Goal: Task Accomplishment & Management: Use online tool/utility

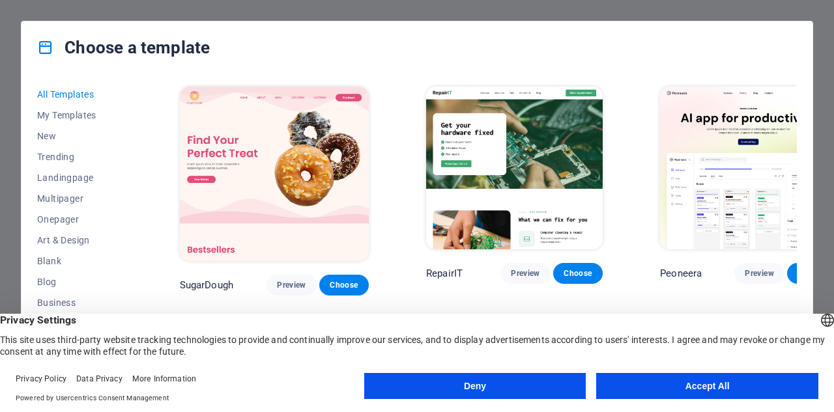
click at [600, 385] on button "Accept All" at bounding box center [707, 386] width 222 height 26
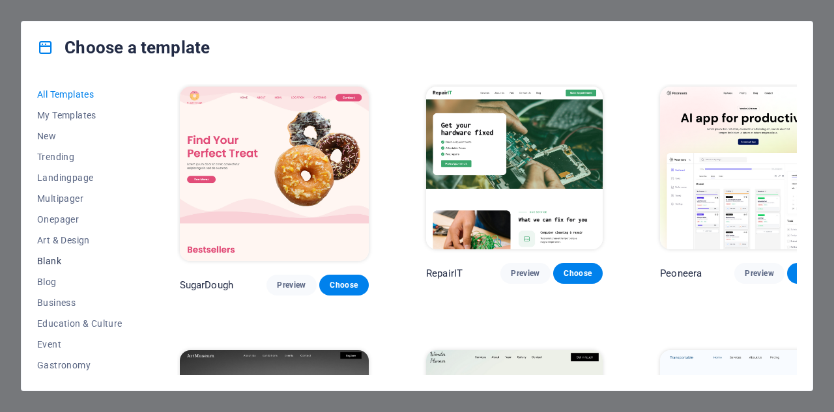
click at [70, 259] on span "Blank" at bounding box center [79, 261] width 85 height 10
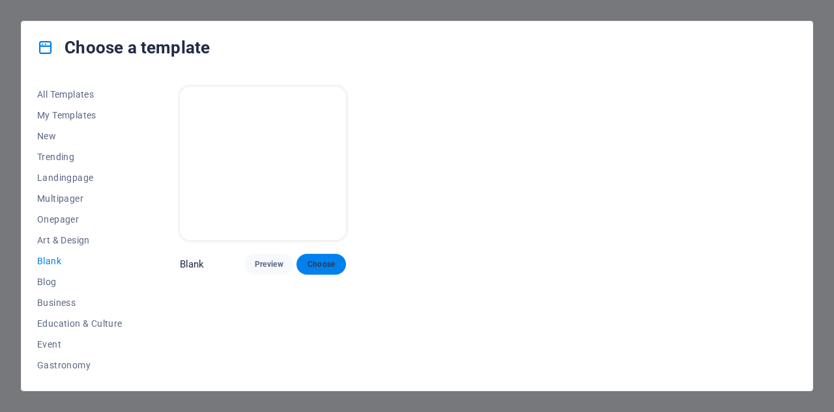
click at [311, 259] on span "Choose" at bounding box center [321, 264] width 29 height 10
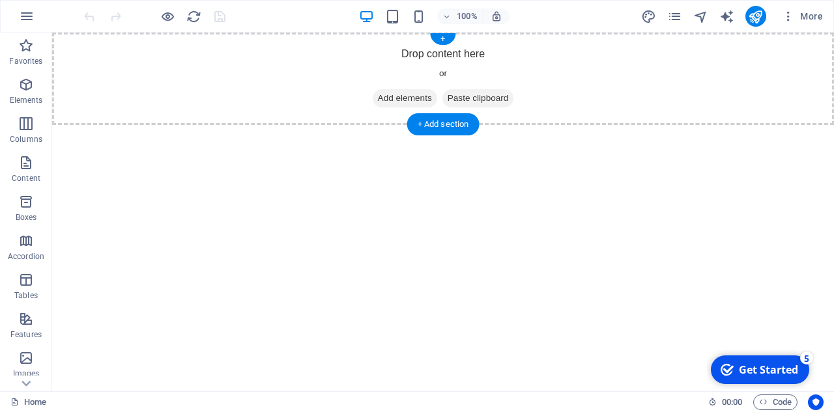
click at [374, 97] on span "Add elements" at bounding box center [405, 98] width 64 height 18
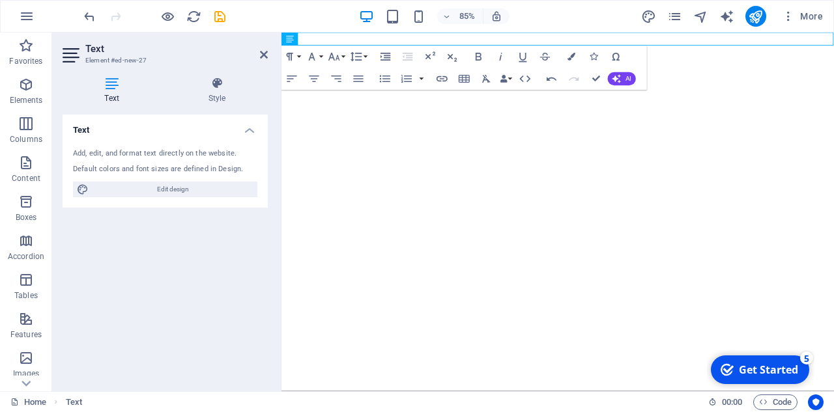
click at [611, 48] on html "Skip to main content Thi" at bounding box center [606, 41] width 650 height 16
click at [423, 40] on p "Thi" at bounding box center [606, 41] width 650 height 16
drag, startPoint x: 157, startPoint y: 188, endPoint x: 160, endPoint y: 195, distance: 7.6
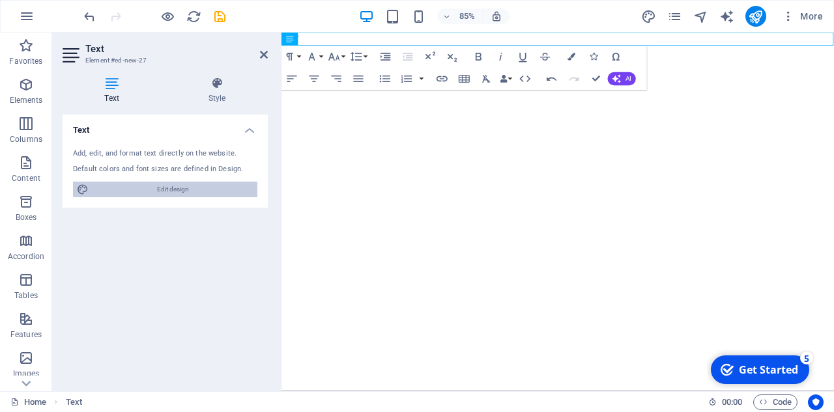
click at [160, 195] on span "Edit design" at bounding box center [172, 190] width 161 height 16
select select "px"
select select "400"
select select "px"
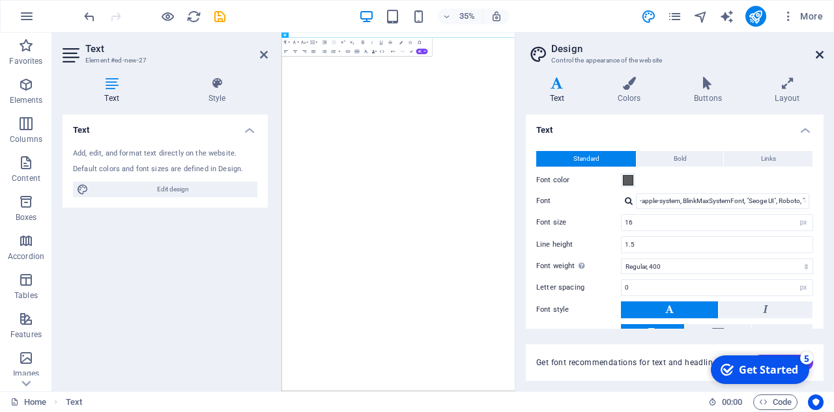
click at [815, 53] on icon at bounding box center [819, 54] width 8 height 10
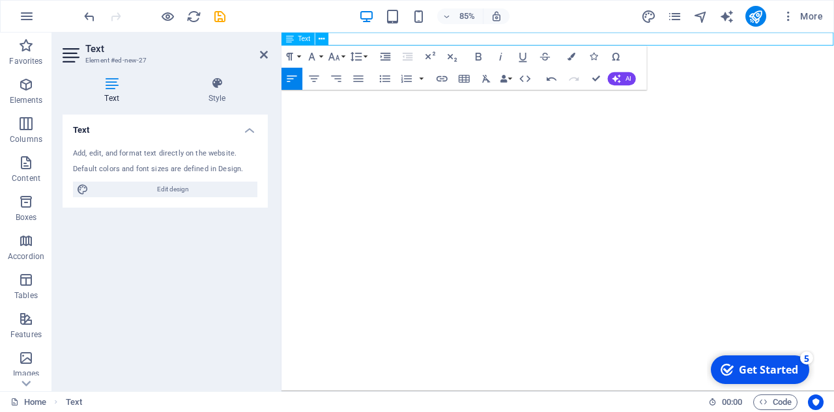
click at [552, 47] on p "ThiT" at bounding box center [606, 41] width 650 height 16
click at [516, 43] on p "ThiT" at bounding box center [606, 41] width 650 height 16
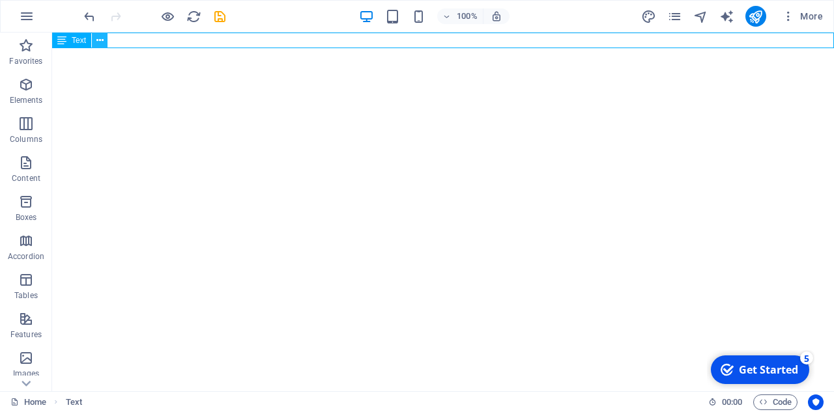
click at [91, 36] on div "Text" at bounding box center [84, 41] width 64 height 16
click at [96, 37] on icon at bounding box center [99, 41] width 7 height 14
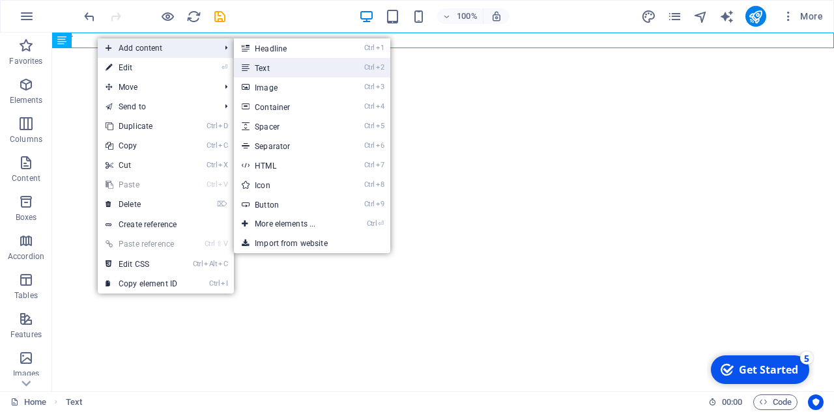
click at [267, 61] on link "Ctrl 2 Text" at bounding box center [287, 68] width 107 height 20
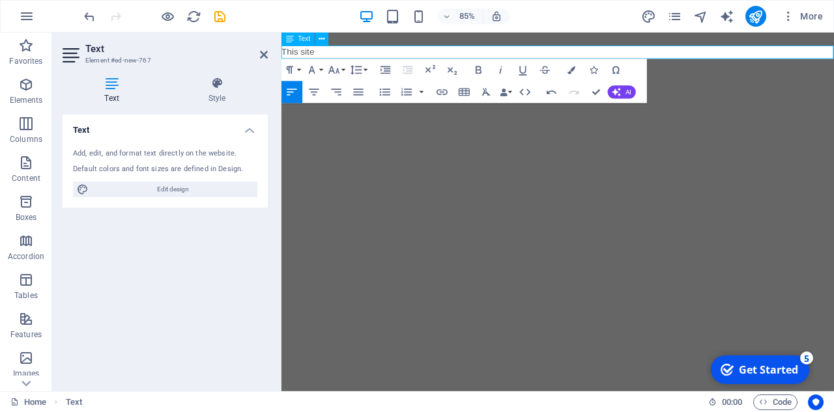
click at [337, 51] on p "This site" at bounding box center [606, 56] width 650 height 16
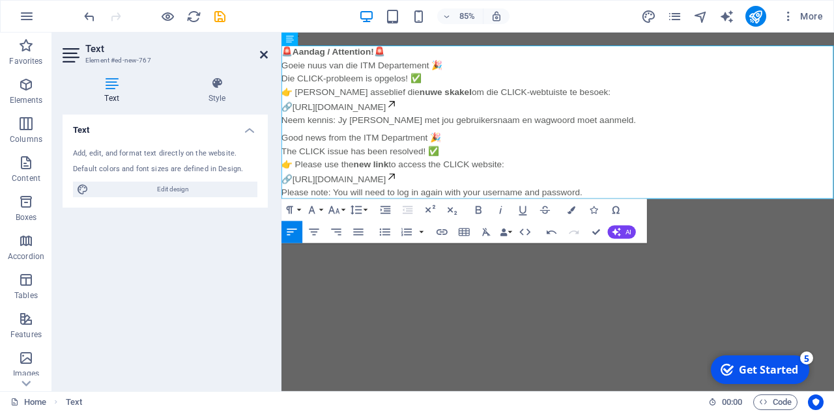
click at [262, 53] on icon at bounding box center [264, 54] width 8 height 10
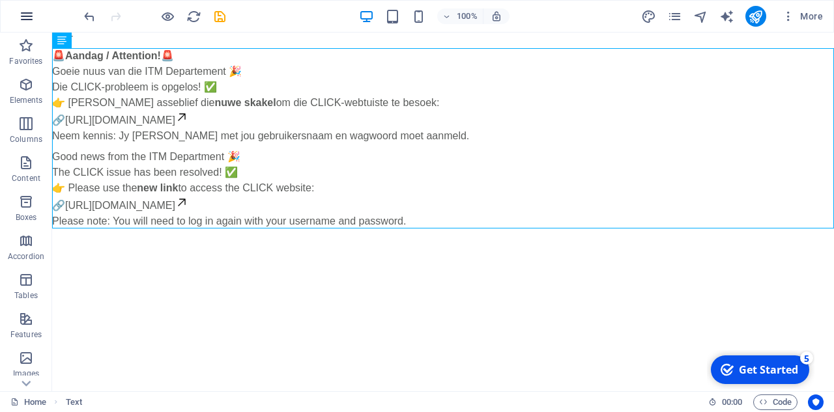
click at [16, 12] on button "button" at bounding box center [26, 16] width 31 height 31
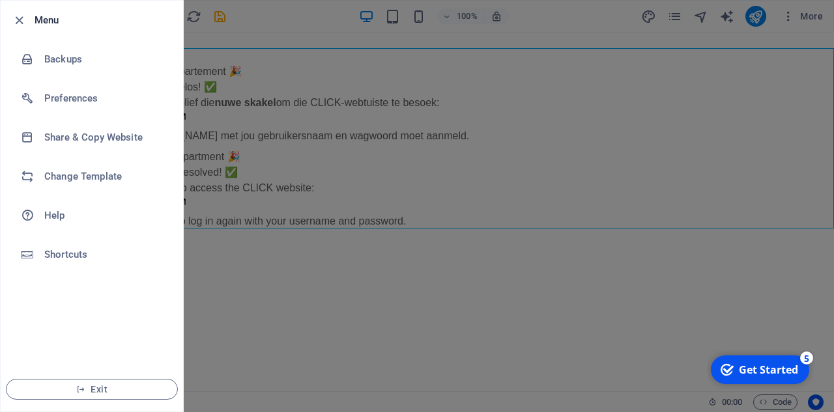
click at [16, 13] on icon "button" at bounding box center [19, 20] width 15 height 15
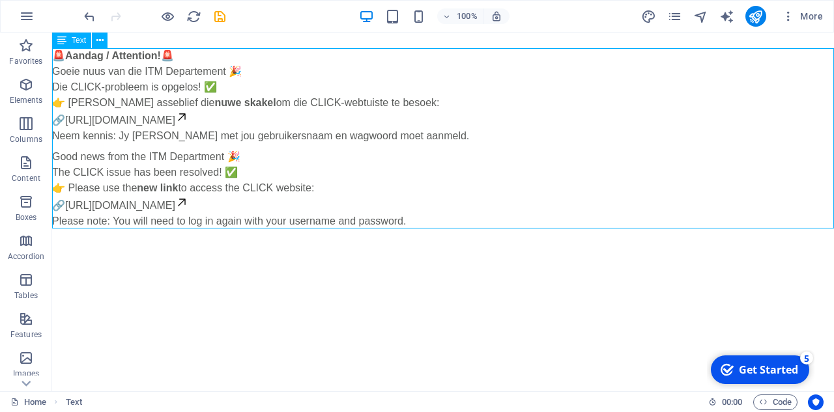
click at [61, 38] on icon at bounding box center [61, 41] width 9 height 16
click at [103, 42] on icon at bounding box center [99, 41] width 7 height 14
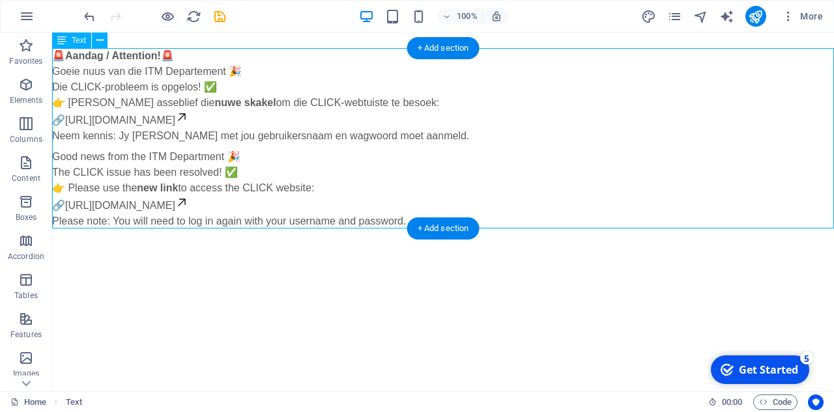
click at [405, 176] on div "🚨 Aandag / Attention! 🚨 Goeie nuus van die ITM Departement 🎉 Die CLICK-probleem…" at bounding box center [443, 138] width 782 height 181
drag, startPoint x: 483, startPoint y: 218, endPoint x: 455, endPoint y: 193, distance: 37.4
click at [455, 193] on div "🚨 Aandag / Attention! 🚨 Goeie nuus van die ITM Departement 🎉 Die CLICK-probleem…" at bounding box center [443, 138] width 782 height 181
click at [453, 192] on div "🚨 Aandag / Attention! 🚨 Goeie nuus van die ITM Departement 🎉 Die CLICK-probleem…" at bounding box center [443, 138] width 782 height 181
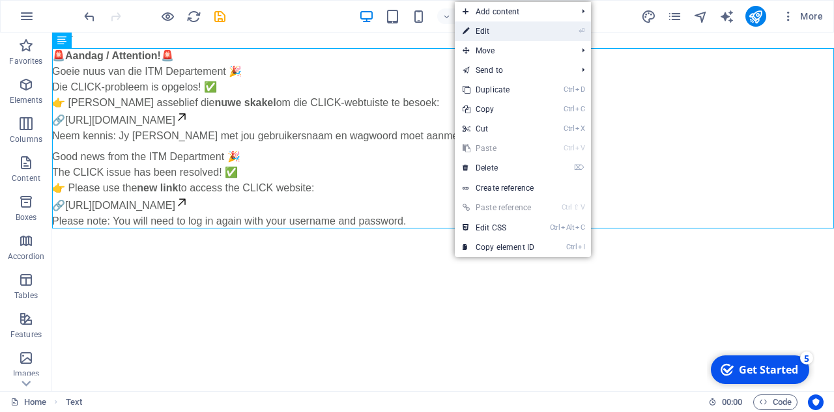
click at [472, 29] on link "⏎ Edit" at bounding box center [498, 31] width 87 height 20
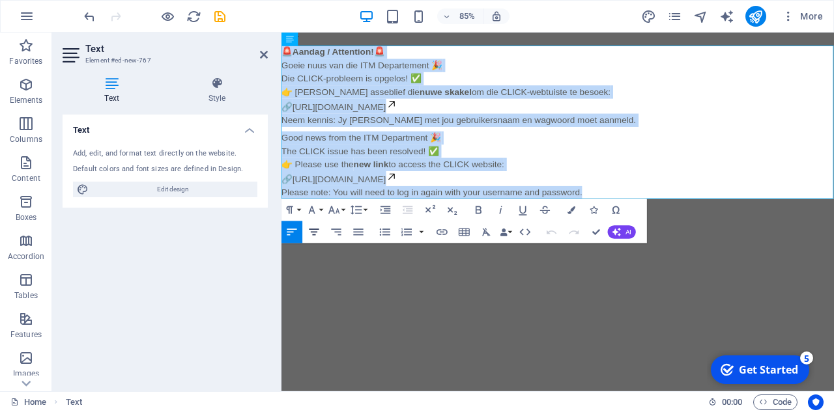
click at [317, 228] on icon "button" at bounding box center [313, 232] width 13 height 13
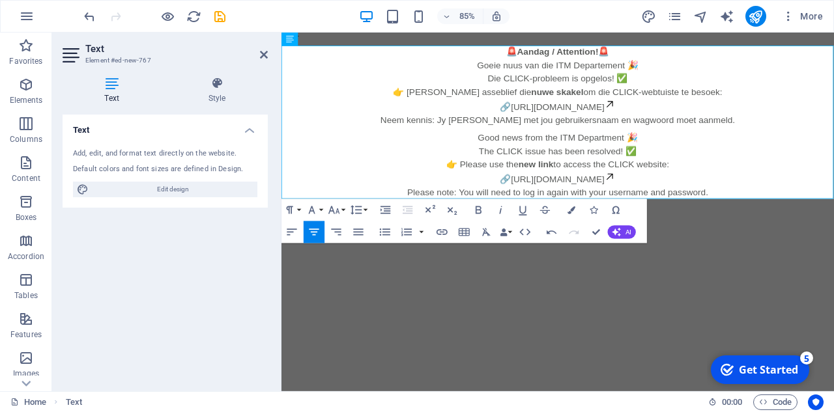
click at [474, 229] on html "Skip to main content ThiT 🚨 Aandag / Attention! 🚨 Goeie nuus van die ITM Depart…" at bounding box center [606, 131] width 650 height 197
click at [264, 52] on icon at bounding box center [264, 54] width 8 height 10
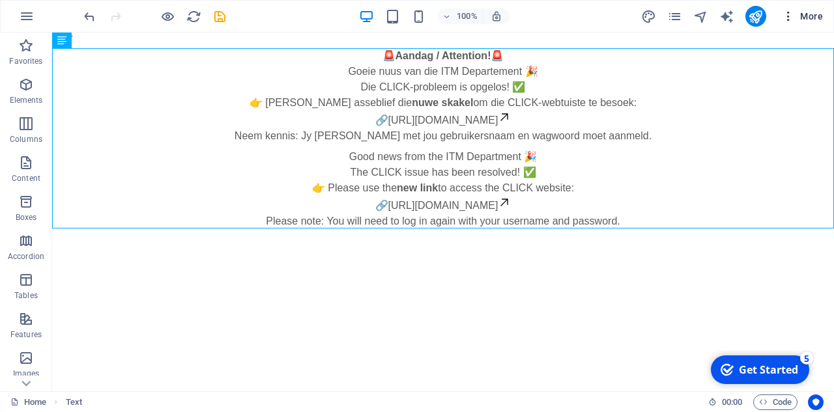
click at [798, 16] on span "More" at bounding box center [802, 16] width 41 height 13
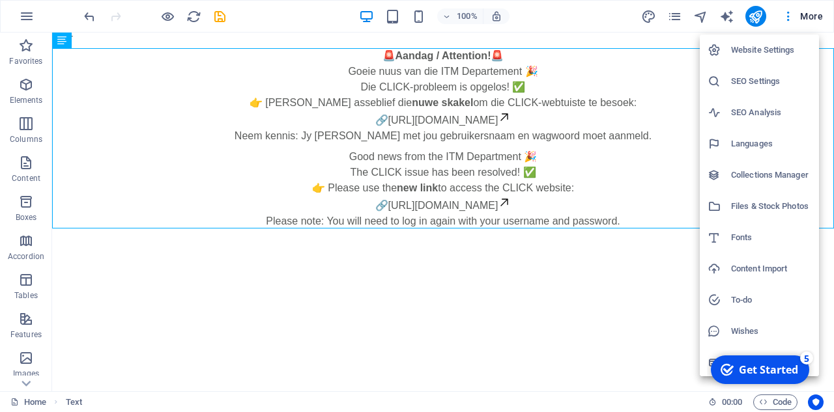
click at [698, 23] on div at bounding box center [417, 206] width 834 height 412
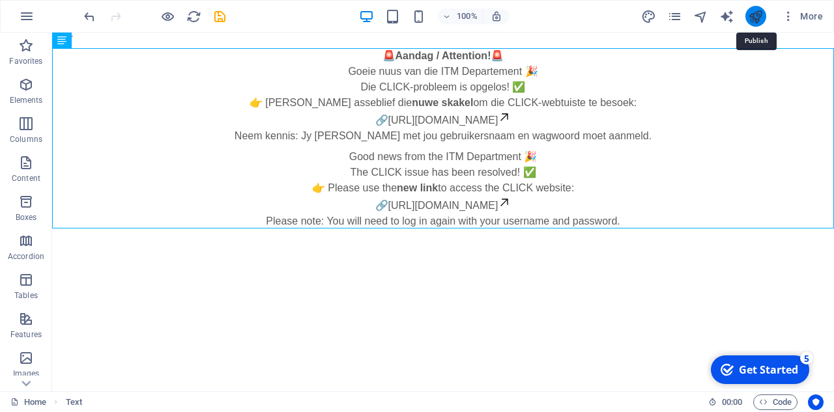
click at [752, 14] on icon "publish" at bounding box center [755, 16] width 15 height 15
